Goal: Find specific page/section: Find specific page/section

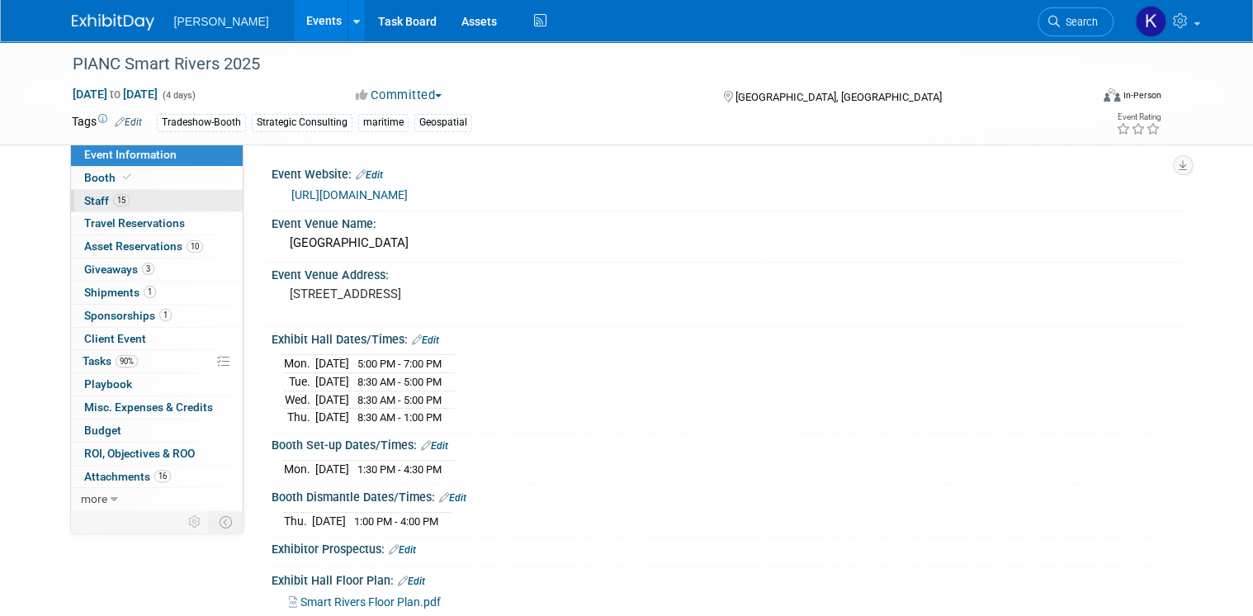
click at [84, 201] on span "Staff 15" at bounding box center [106, 200] width 45 height 13
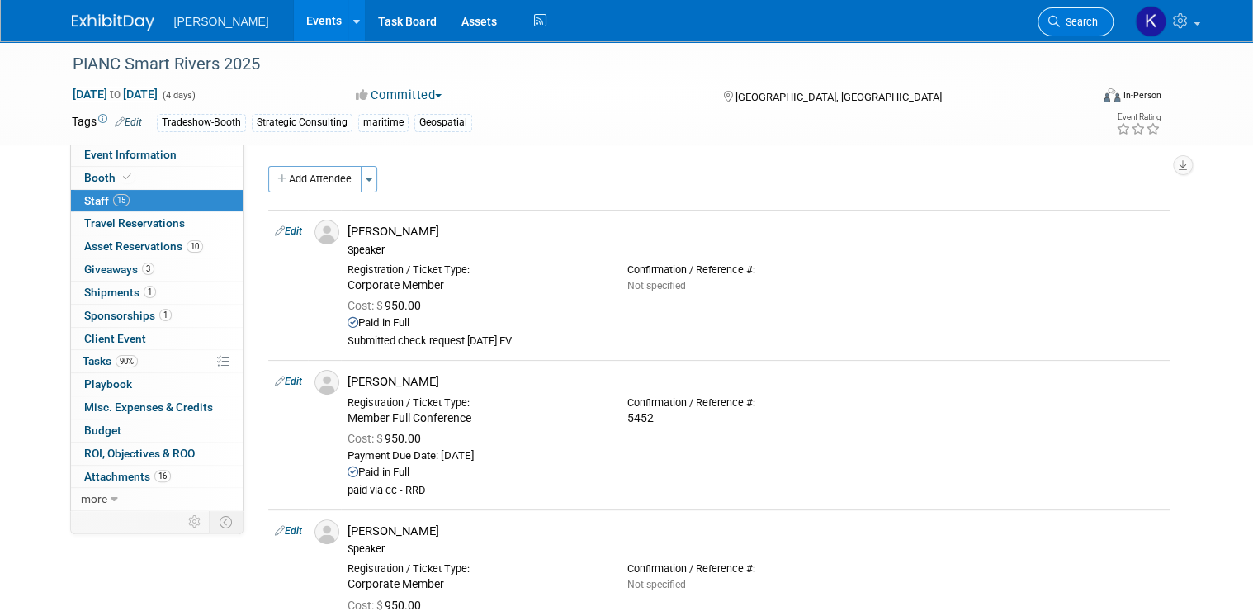
click at [1085, 21] on span "Search" at bounding box center [1079, 22] width 38 height 12
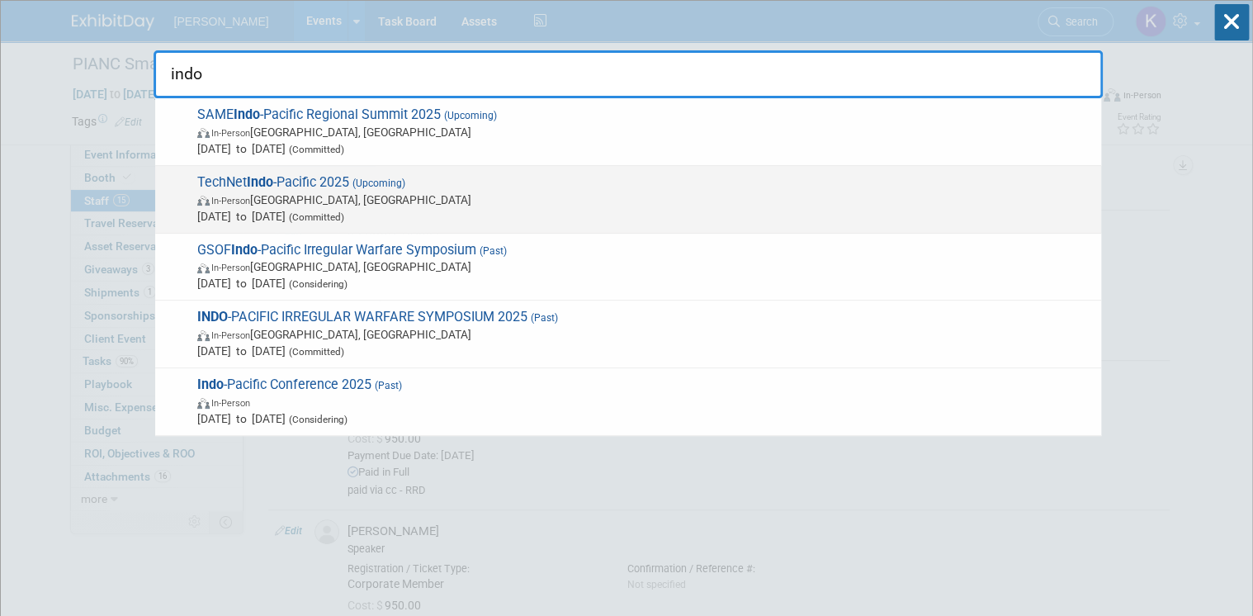
type input "indo"
click at [268, 184] on strong "Indo" at bounding box center [260, 182] width 26 height 16
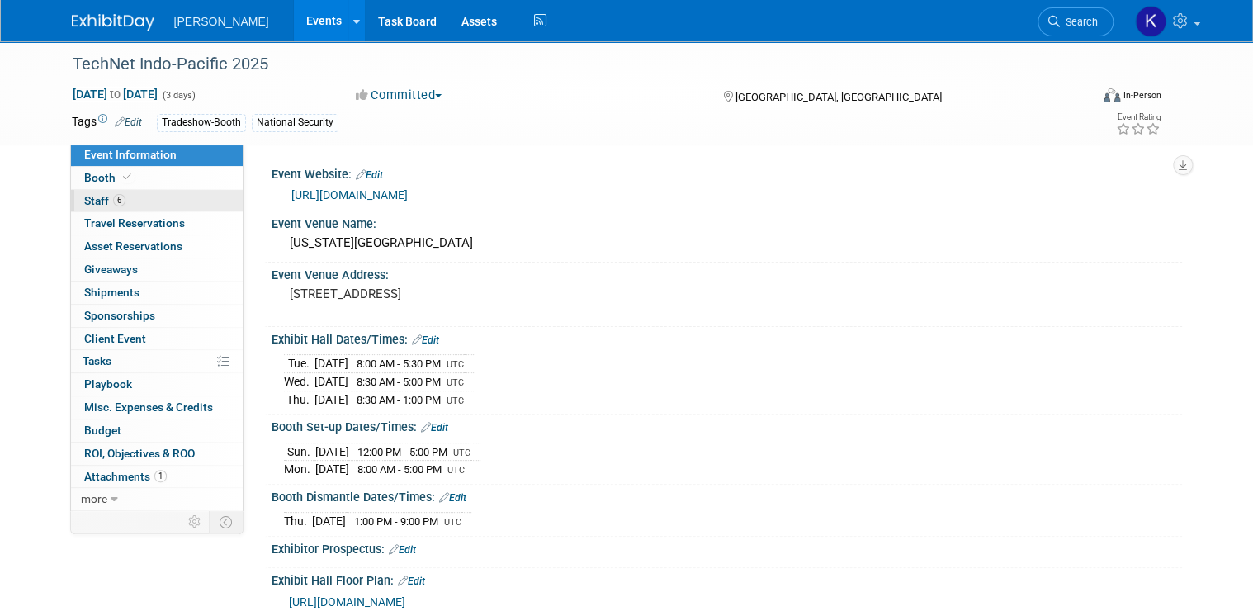
click at [129, 204] on link "6 Staff 6" at bounding box center [157, 201] width 172 height 22
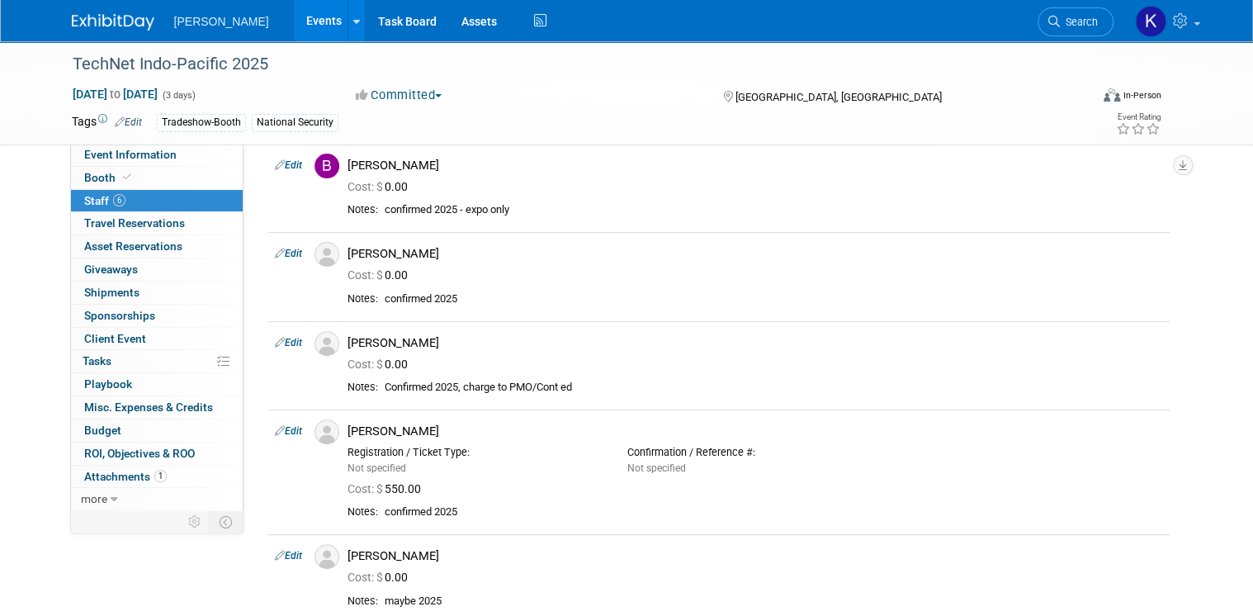
scroll to position [66, 0]
click at [116, 155] on span "Event Information" at bounding box center [130, 154] width 92 height 13
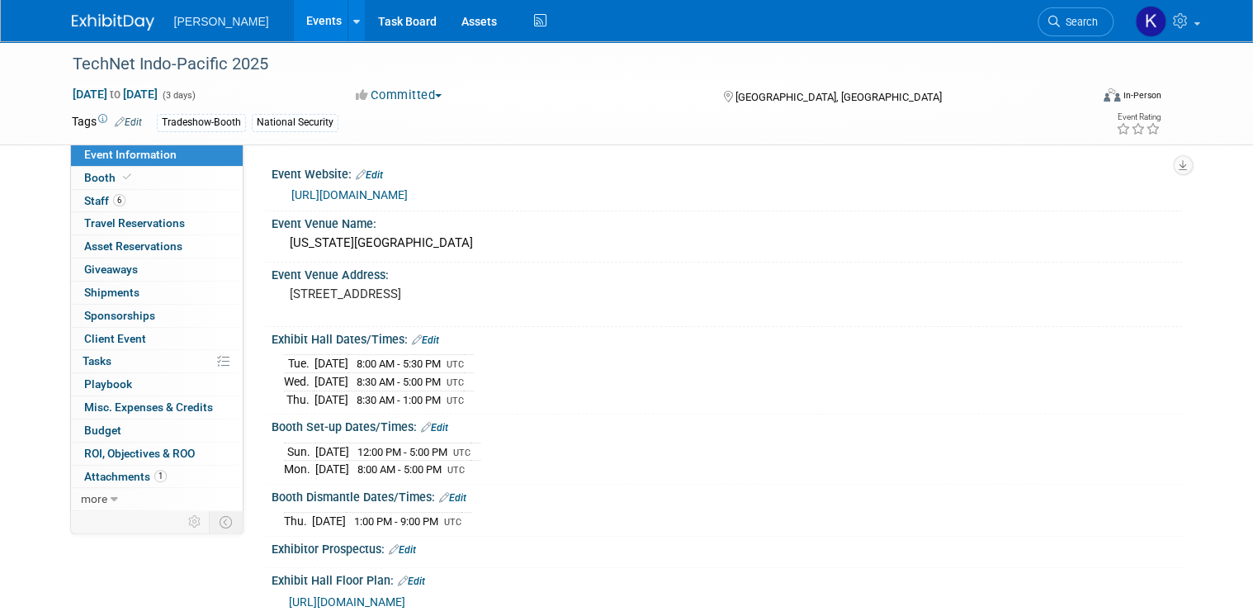
click at [408, 190] on link "https://events.afcea.org/tip25/Public/enter.aspx" at bounding box center [349, 194] width 116 height 13
